Goal: Transaction & Acquisition: Purchase product/service

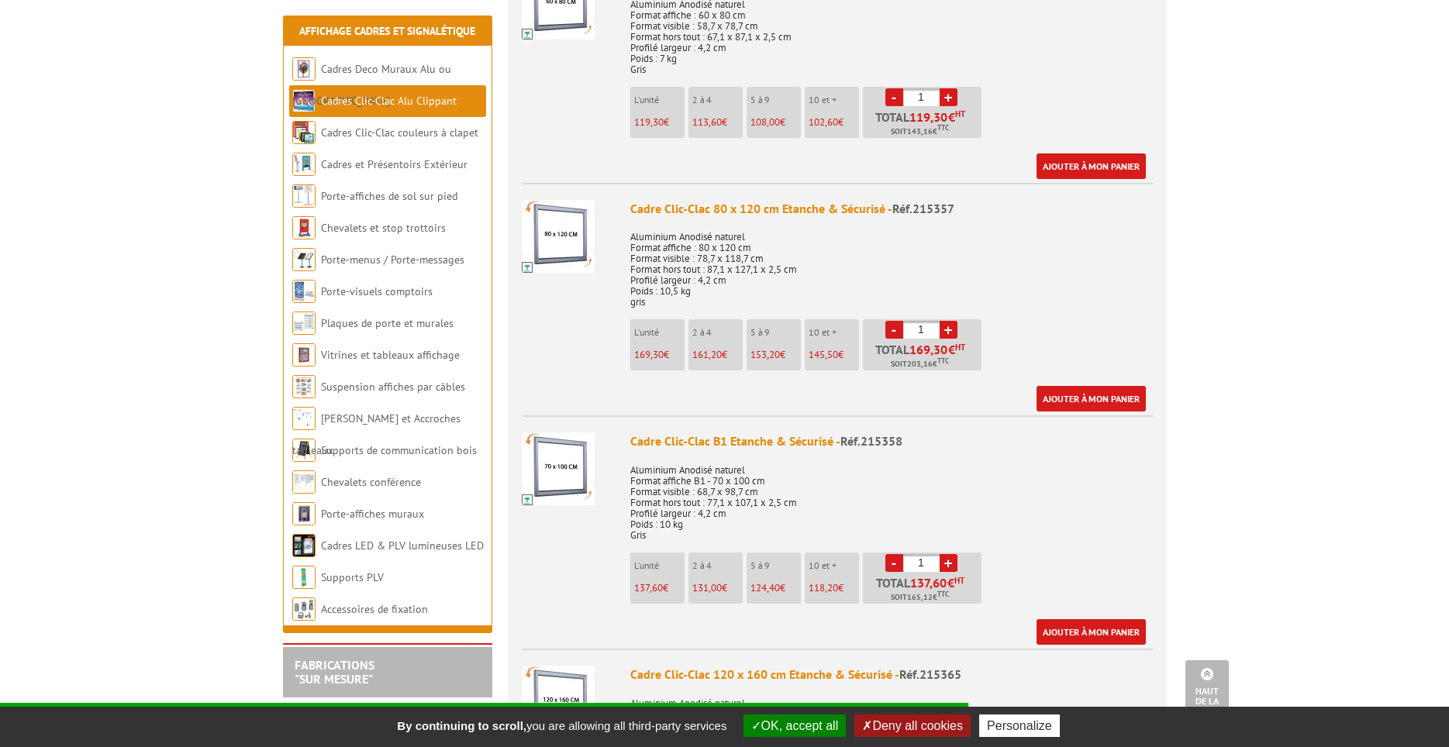
scroll to position [1061, 0]
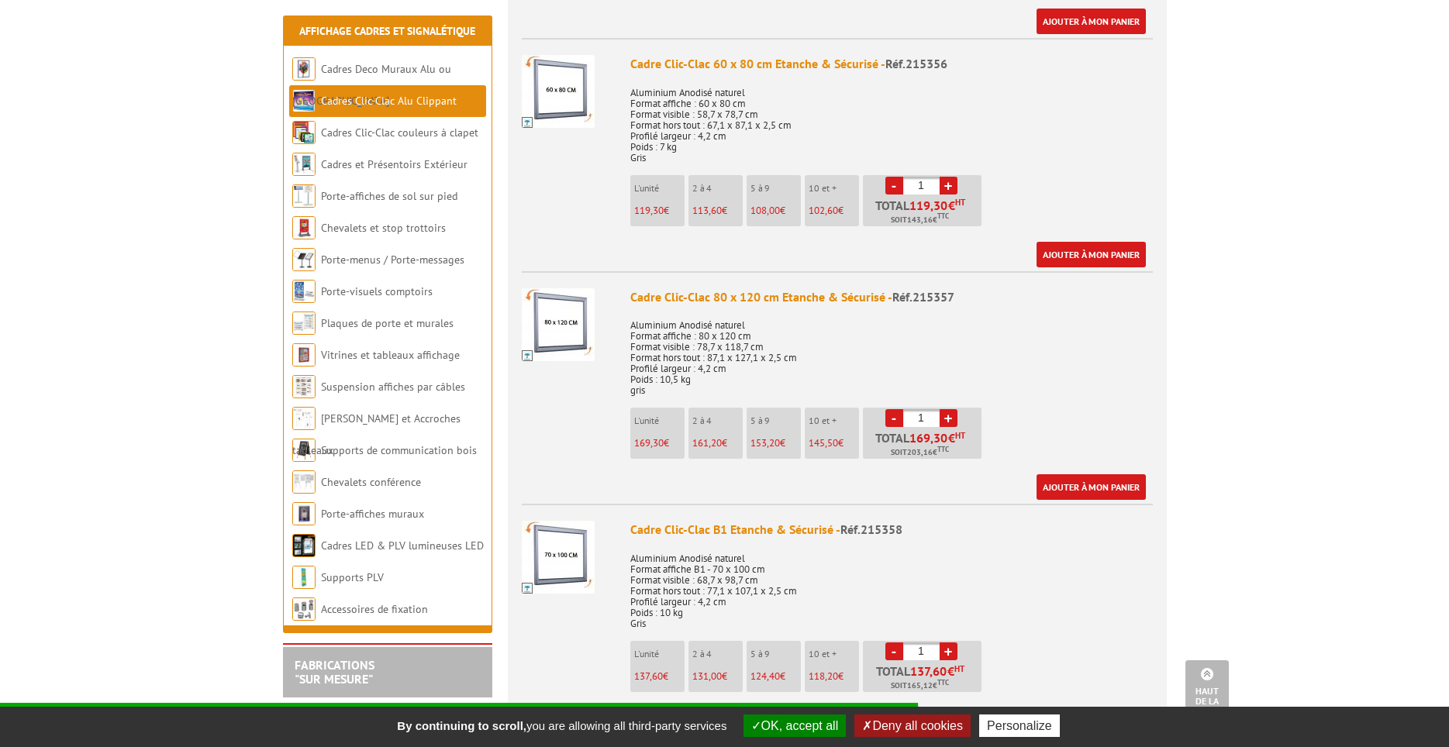
click at [664, 205] on p "119,30 €" at bounding box center [659, 210] width 50 height 11
click at [663, 183] on li "L'unité 119,30 €" at bounding box center [657, 200] width 54 height 51
click at [658, 204] on span "119,30" at bounding box center [648, 210] width 29 height 13
click at [657, 204] on span "119,30" at bounding box center [648, 210] width 29 height 13
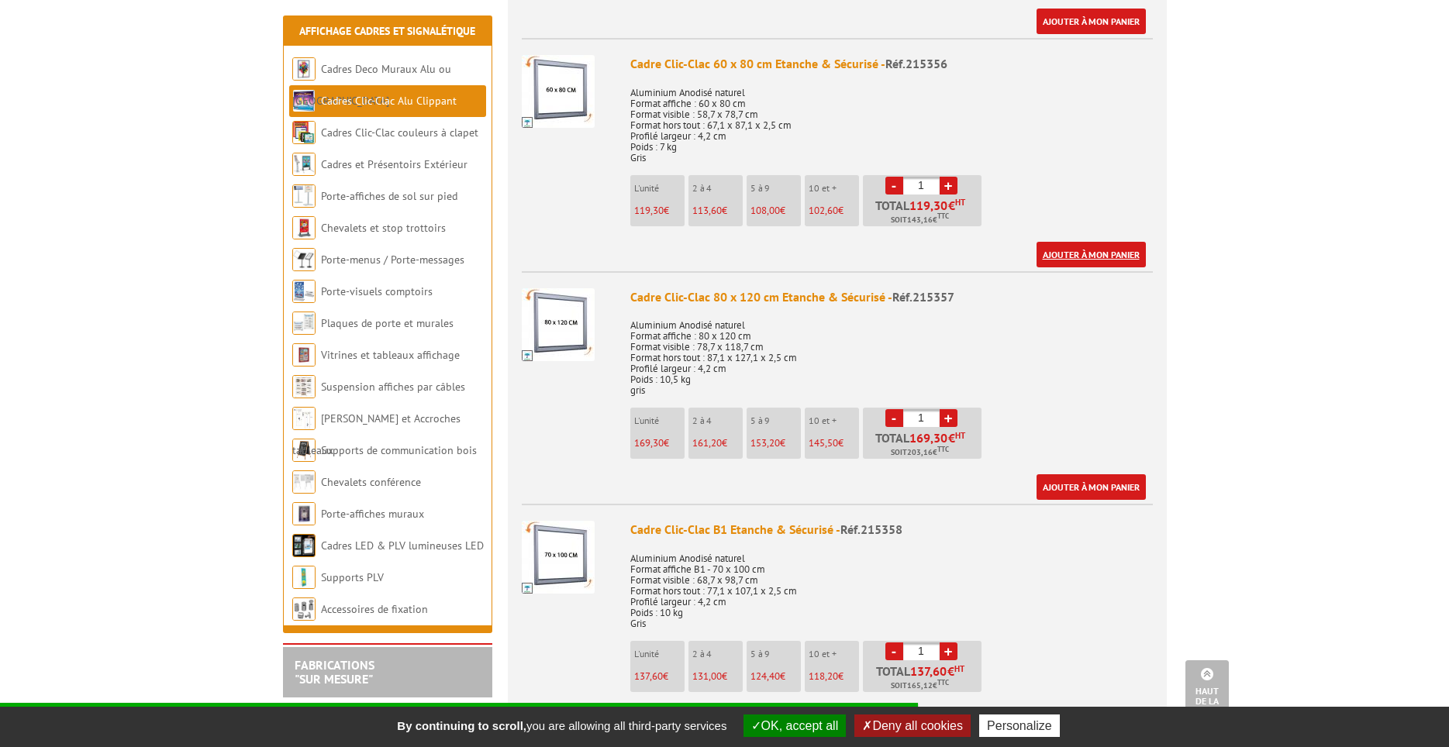
click at [1089, 242] on link "Ajouter à mon panier" at bounding box center [1091, 255] width 109 height 26
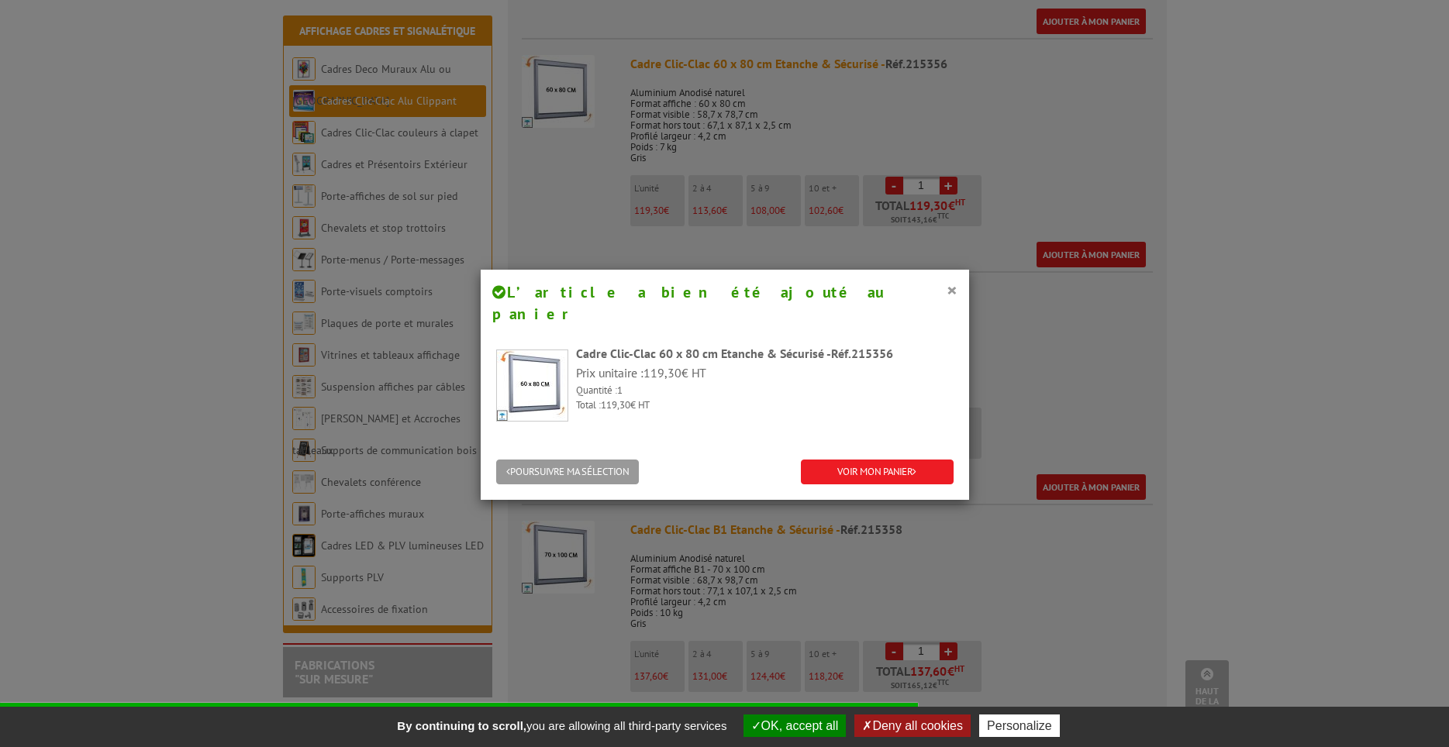
click at [1023, 140] on div "× L’article a bien été ajouté au panier Cadre Clic-Clac 60 x 80 cm Etanche & Sé…" at bounding box center [724, 373] width 1449 height 747
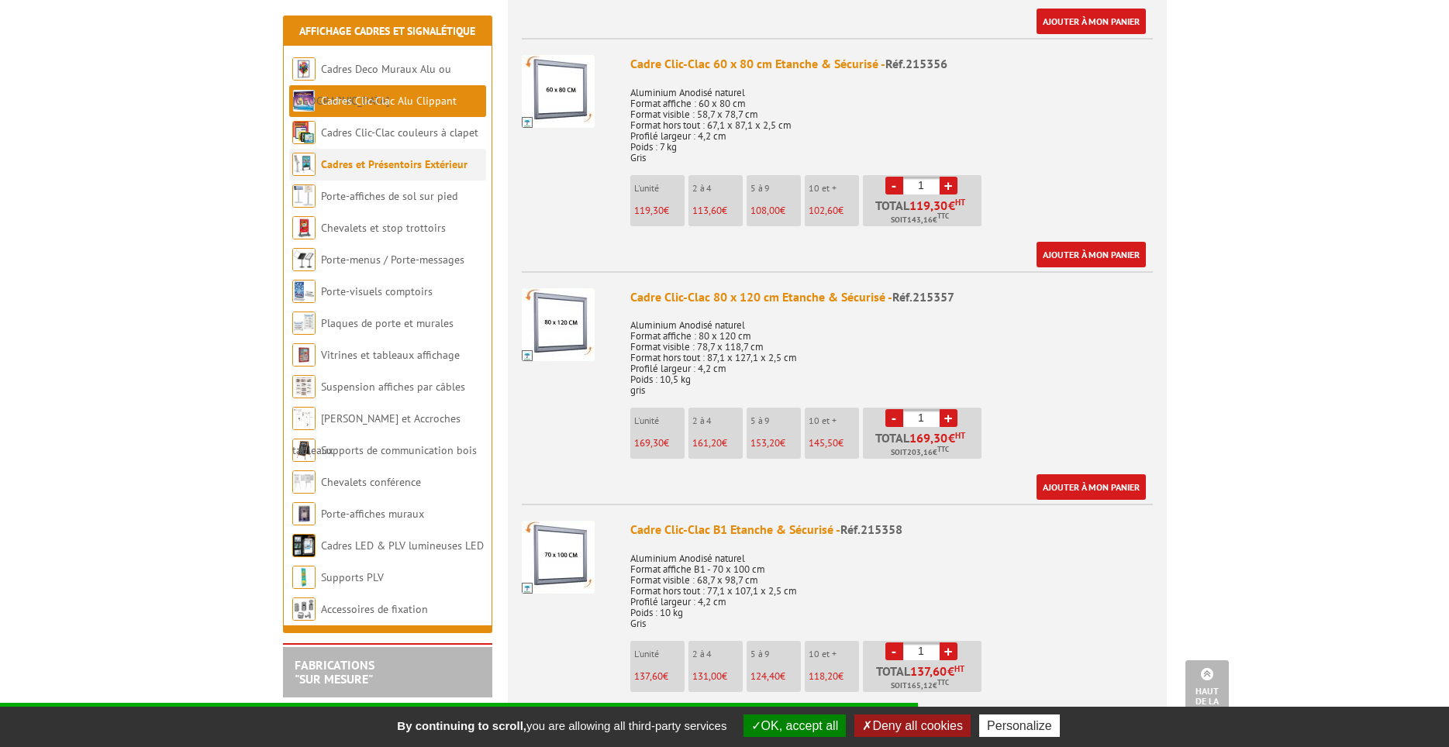
click at [446, 172] on li "Cadres et Présentoirs Extérieur" at bounding box center [387, 165] width 197 height 32
click at [447, 170] on link "Cadres et Présentoirs Extérieur" at bounding box center [394, 164] width 147 height 14
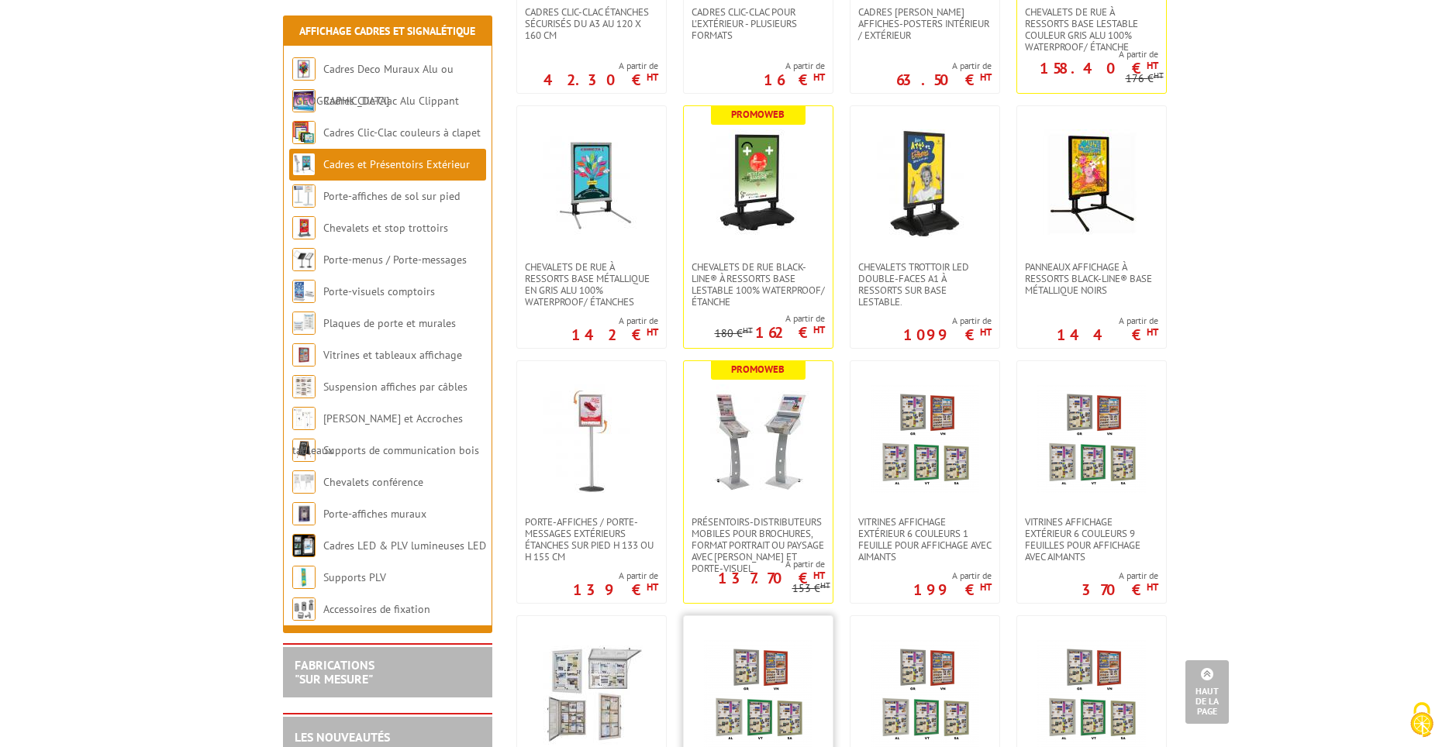
scroll to position [354, 0]
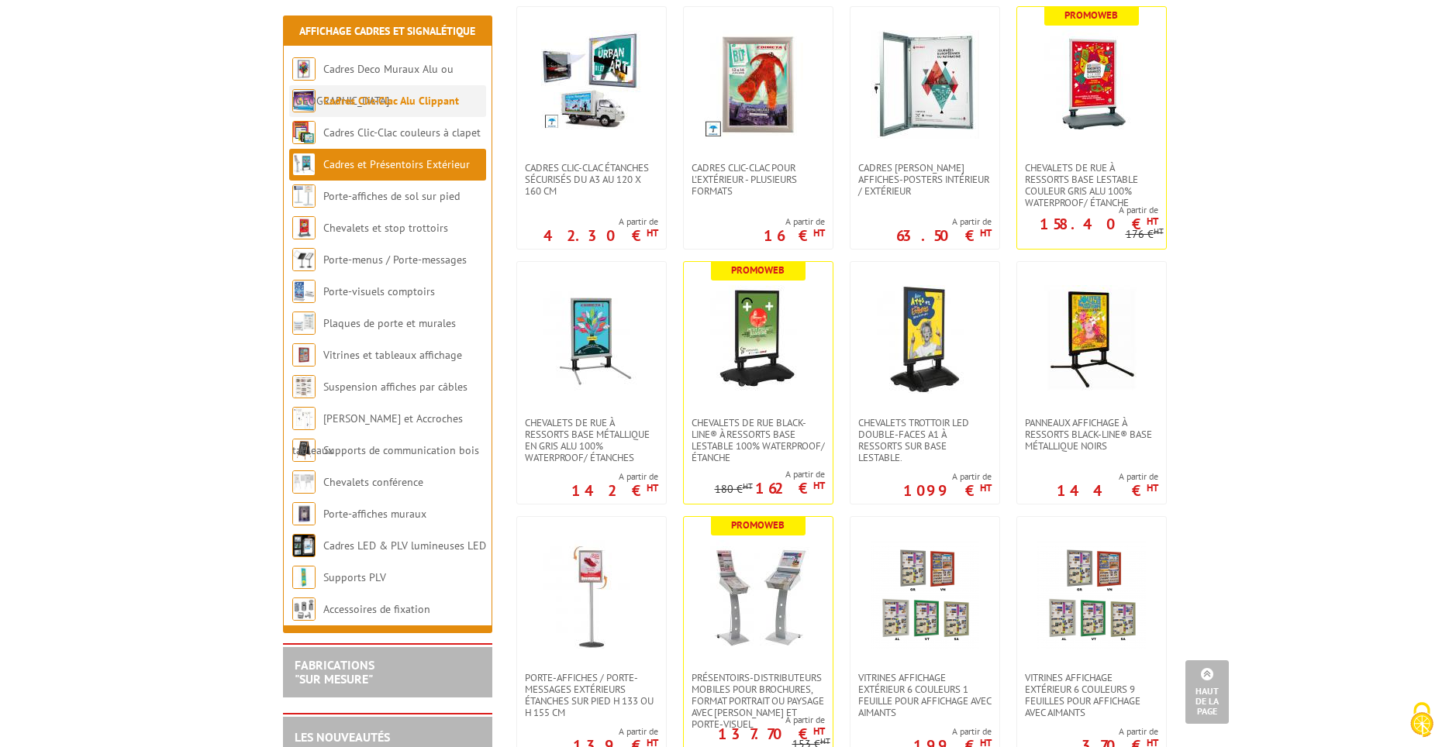
click at [437, 104] on link "Cadres Clic-Clac Alu Clippant" at bounding box center [391, 101] width 136 height 14
click at [309, 98] on img at bounding box center [303, 100] width 23 height 23
